Goal: Task Accomplishment & Management: Manage account settings

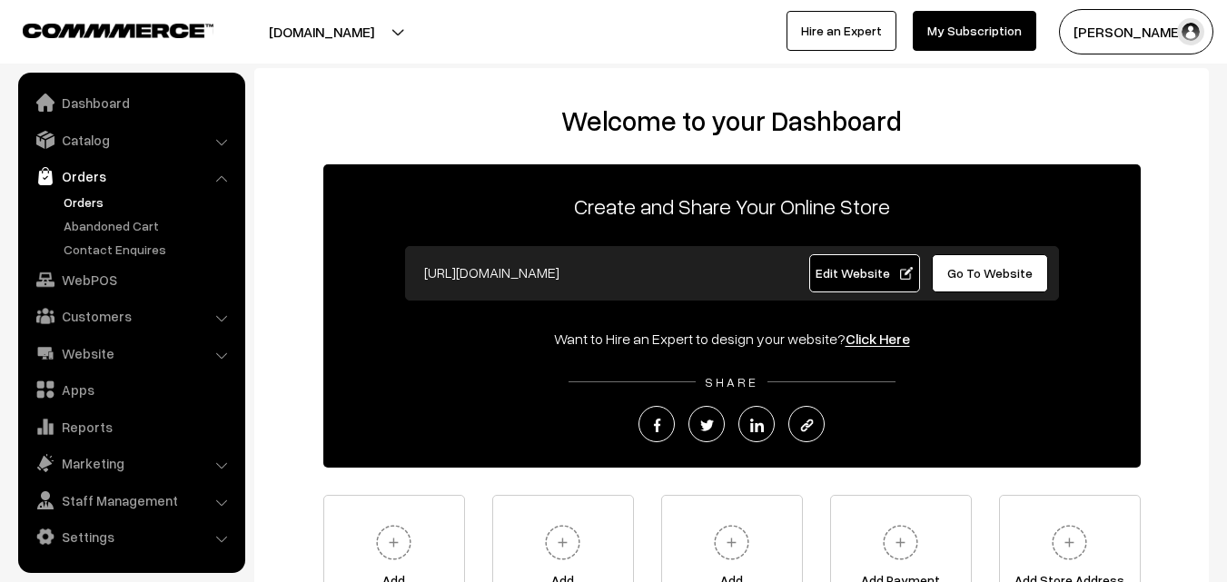
click at [95, 195] on link "Orders" at bounding box center [149, 202] width 180 height 19
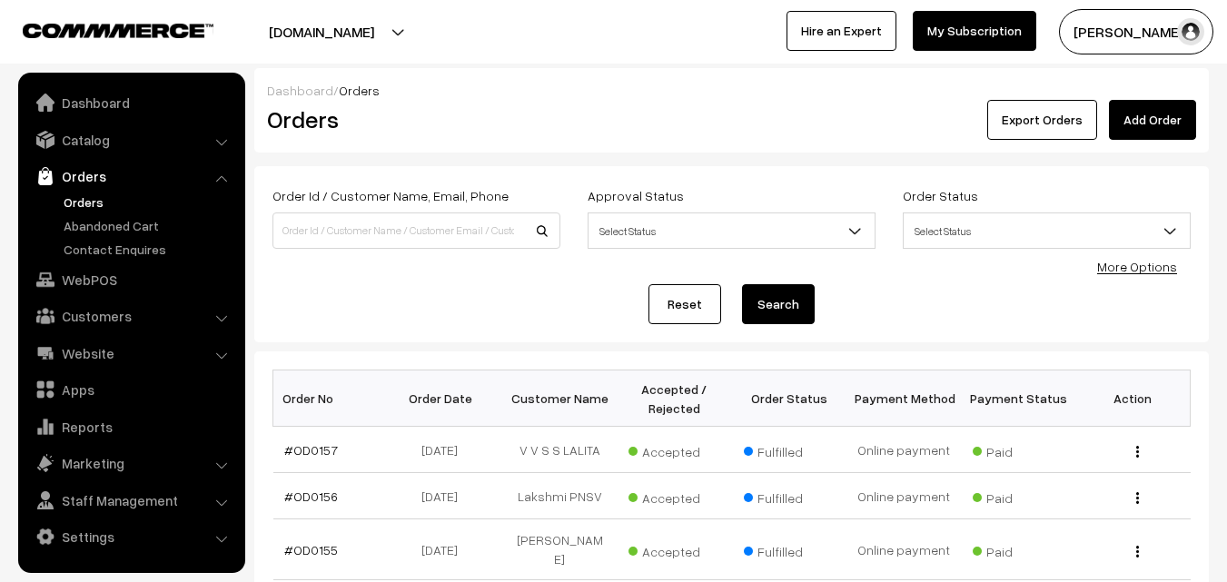
click at [108, 222] on link "Abandoned Cart" at bounding box center [149, 225] width 180 height 19
